Goal: Task Accomplishment & Management: Manage account settings

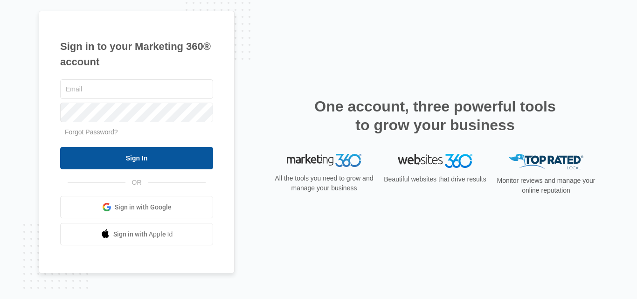
type input "[EMAIL_ADDRESS][DOMAIN_NAME]"
click at [120, 160] on input "Sign In" at bounding box center [136, 158] width 153 height 22
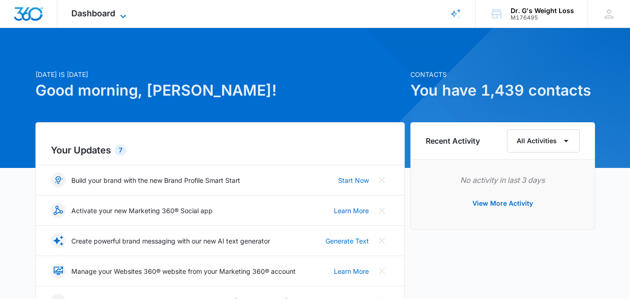
click at [89, 12] on span "Dashboard" at bounding box center [93, 13] width 44 height 10
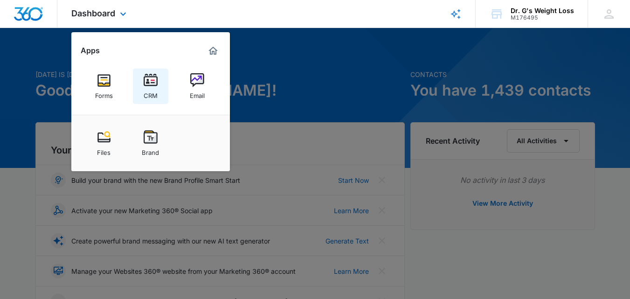
click at [146, 84] on img at bounding box center [151, 80] width 14 height 14
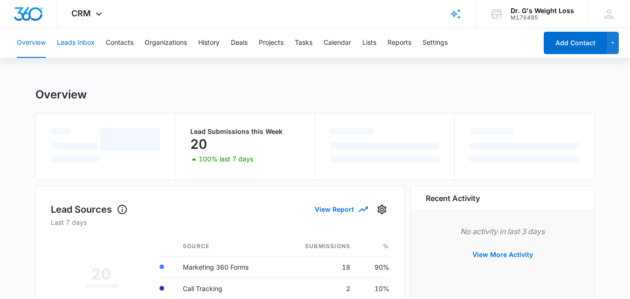
click at [74, 42] on button "Leads Inbox" at bounding box center [76, 43] width 38 height 30
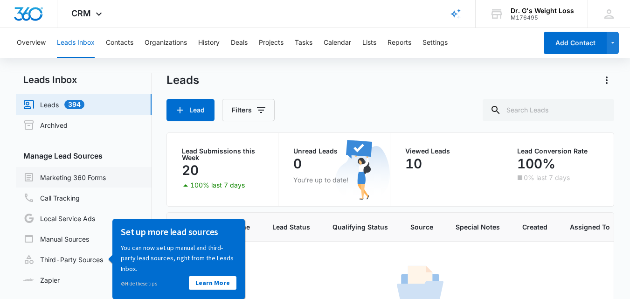
click at [89, 179] on link "Marketing 360 Forms" at bounding box center [64, 177] width 83 height 11
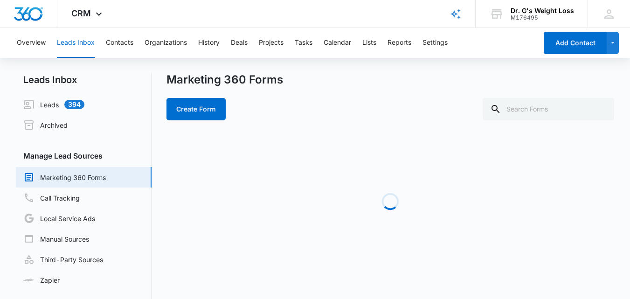
click at [67, 179] on link "Marketing 360 Forms" at bounding box center [64, 177] width 83 height 11
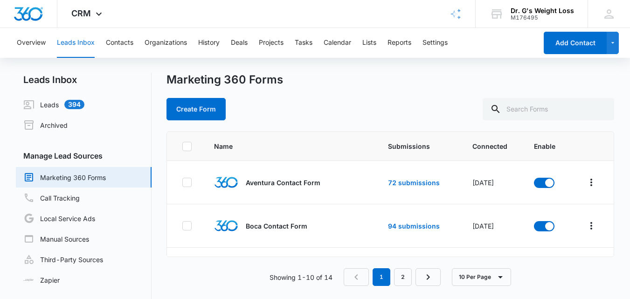
click at [69, 176] on link "Marketing 360 Forms" at bounding box center [64, 177] width 83 height 11
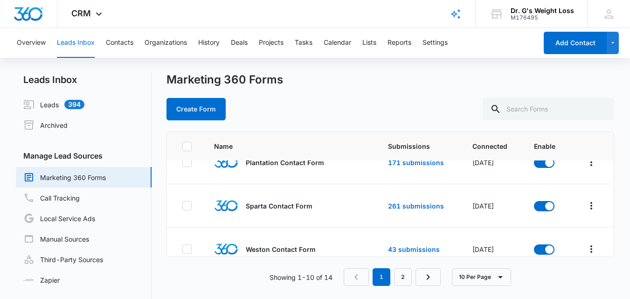
scroll to position [338, 0]
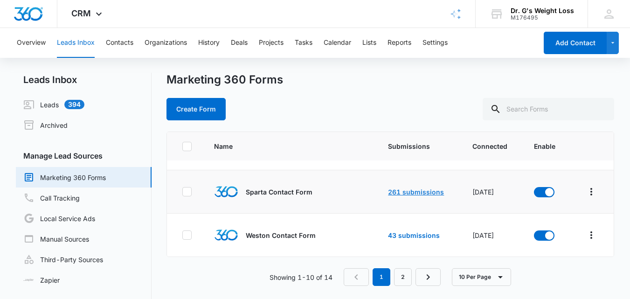
click at [403, 192] on link "261 submissions" at bounding box center [416, 192] width 56 height 8
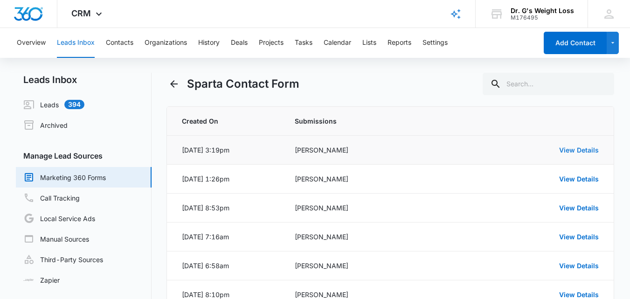
click at [580, 149] on link "View Details" at bounding box center [579, 150] width 40 height 8
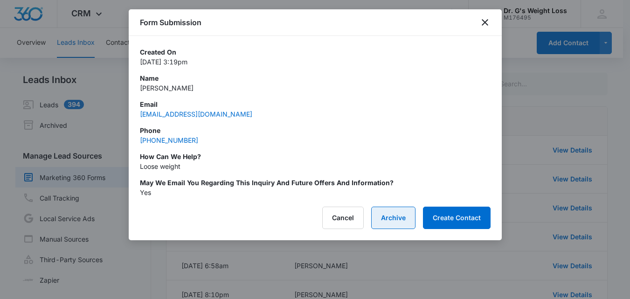
click at [384, 212] on button "Archive" at bounding box center [393, 218] width 44 height 22
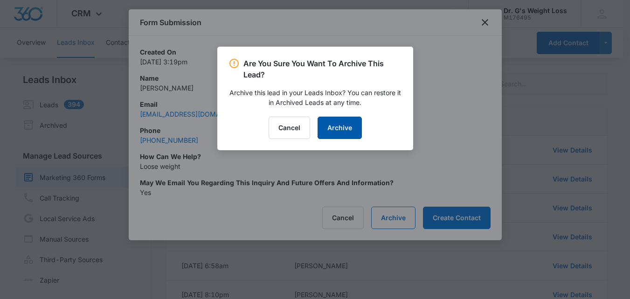
click at [351, 131] on button "Archive" at bounding box center [340, 128] width 44 height 22
